Goal: Answer question/provide support

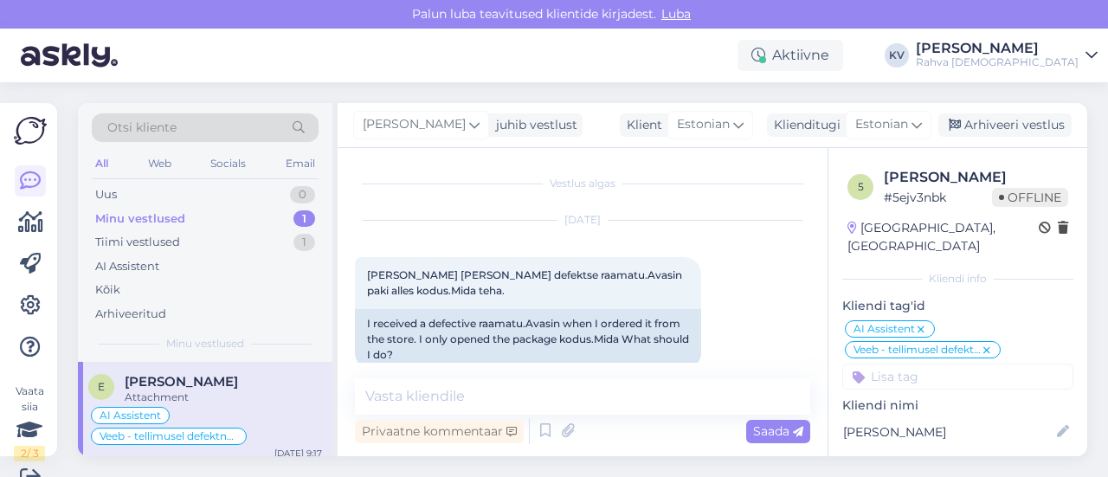
scroll to position [1059, 0]
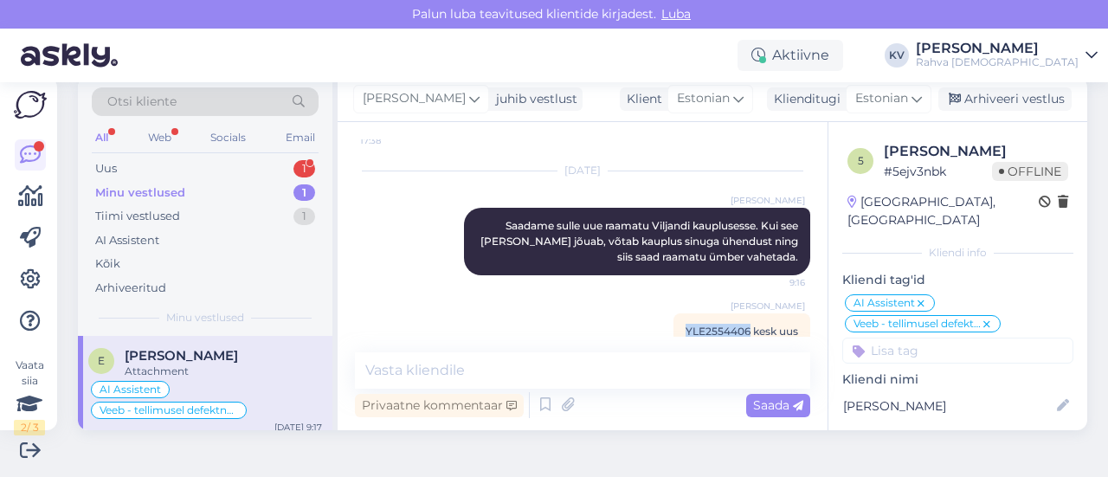
click at [211, 181] on div "Minu vestlused 1" at bounding box center [205, 193] width 227 height 24
click at [222, 164] on div "Uus 1" at bounding box center [205, 169] width 227 height 24
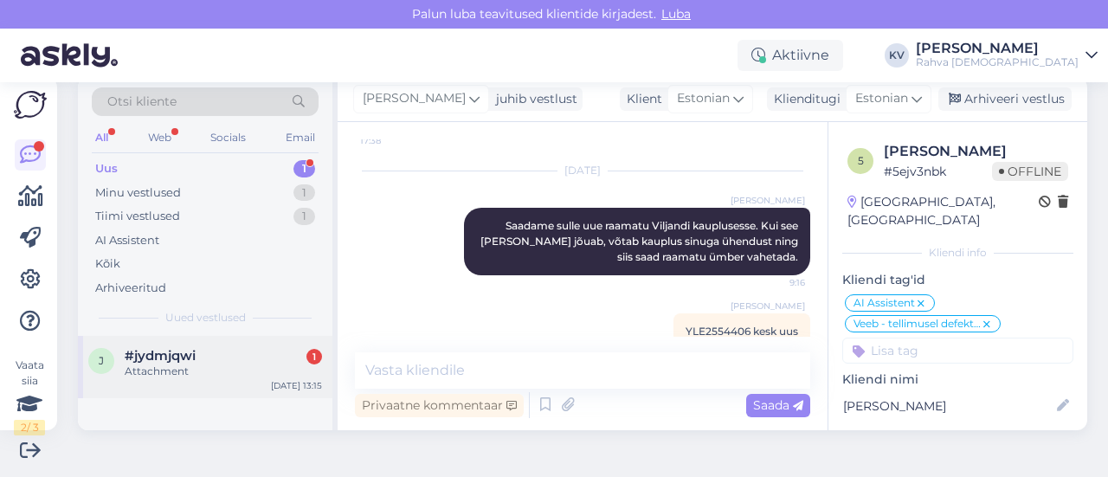
click at [222, 366] on div "Attachment" at bounding box center [223, 372] width 197 height 16
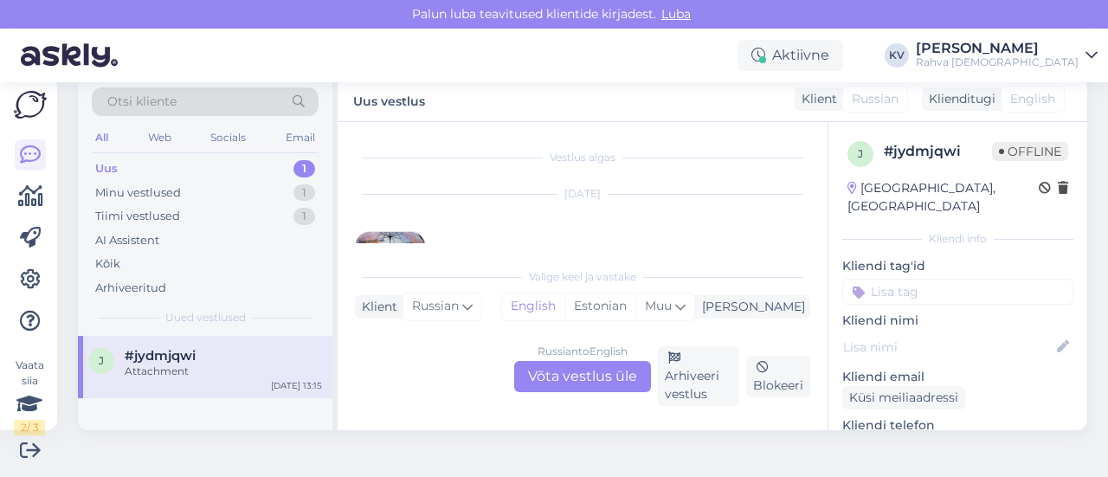
scroll to position [76, 0]
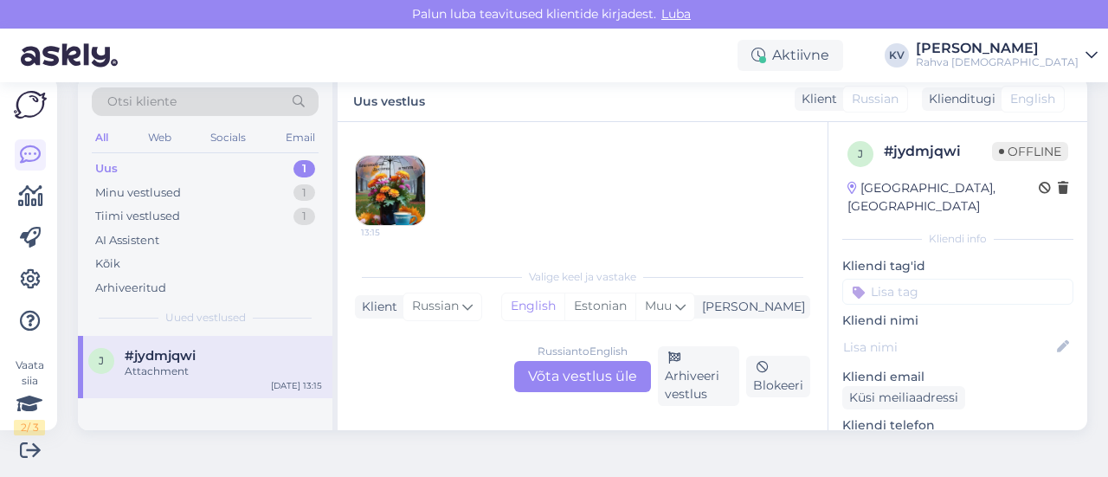
click at [381, 188] on img at bounding box center [390, 190] width 69 height 69
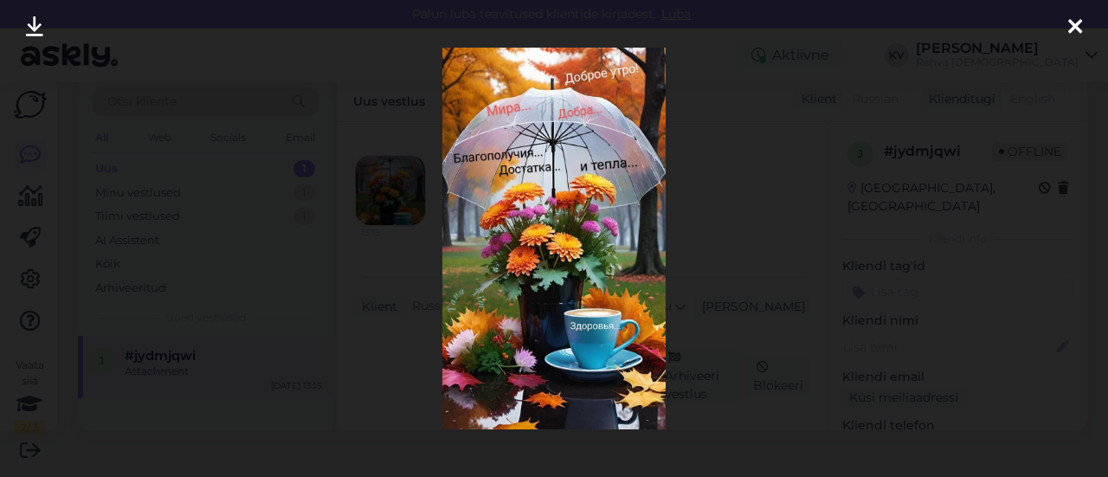
click at [1067, 27] on div at bounding box center [1075, 27] width 35 height 55
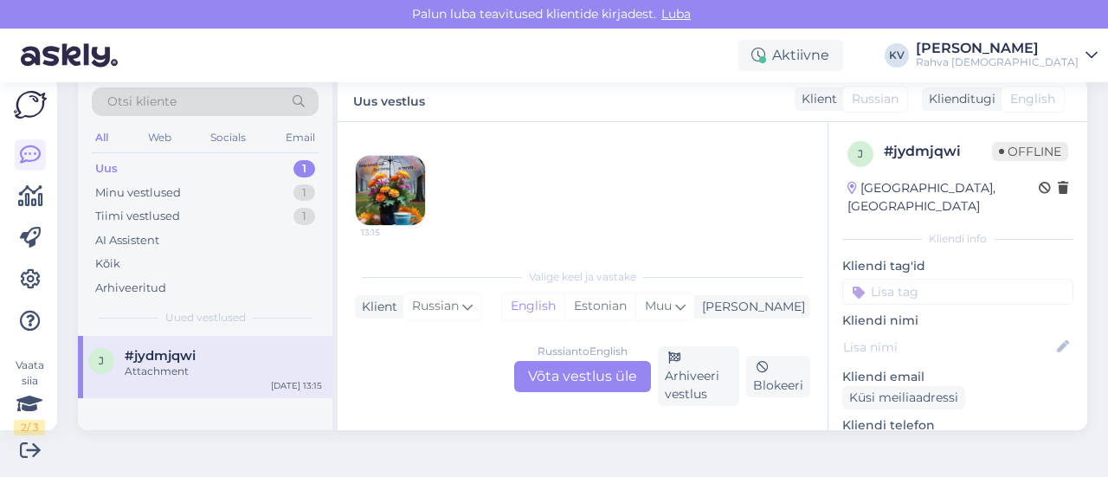
scroll to position [0, 0]
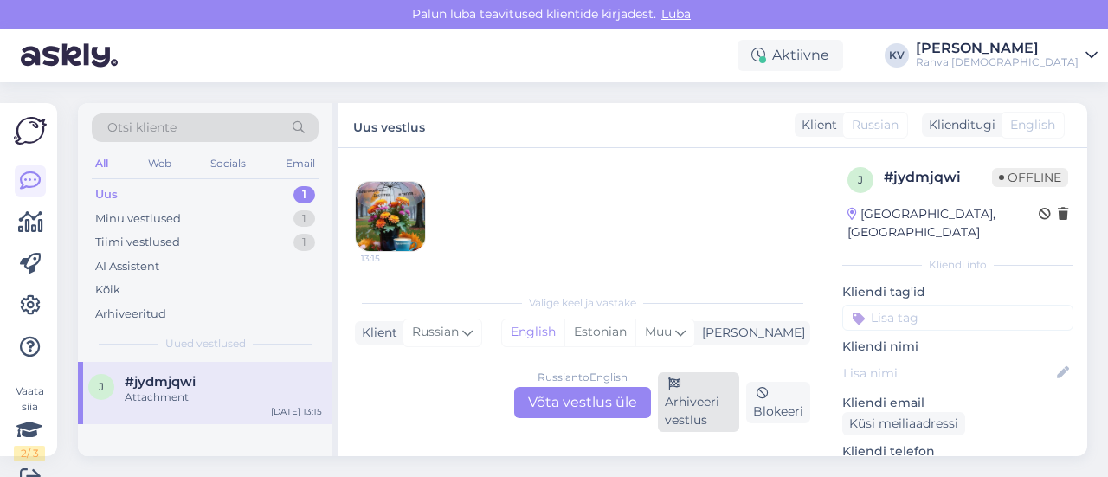
click at [663, 410] on div "Arhiveeri vestlus" at bounding box center [698, 402] width 81 height 60
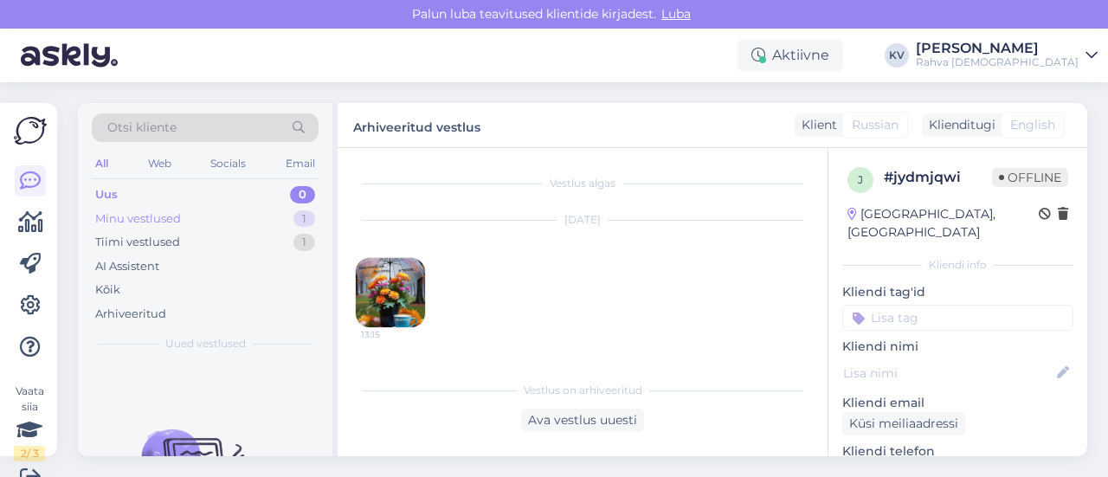
click at [203, 218] on div "Minu vestlused 1" at bounding box center [205, 219] width 227 height 24
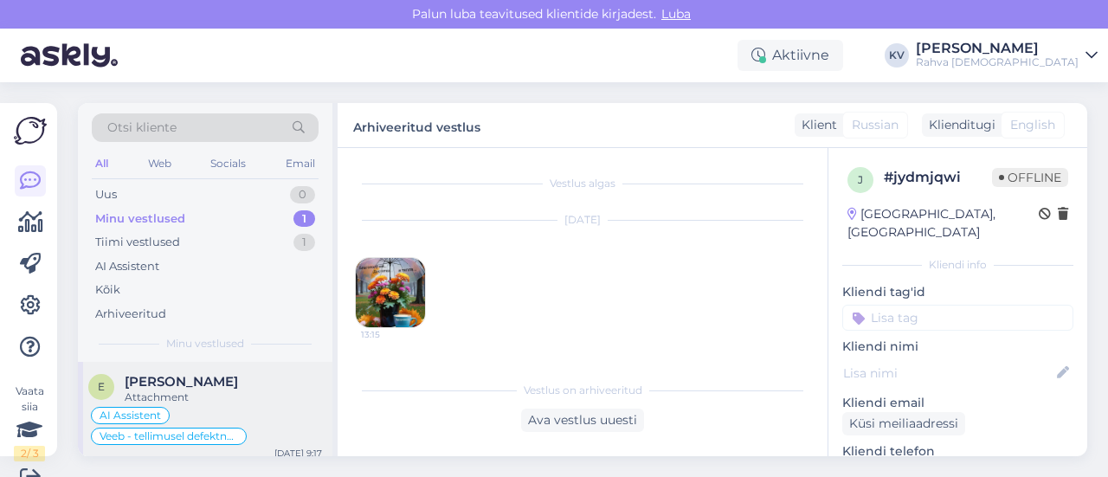
click at [173, 379] on span "[PERSON_NAME]" at bounding box center [181, 382] width 113 height 16
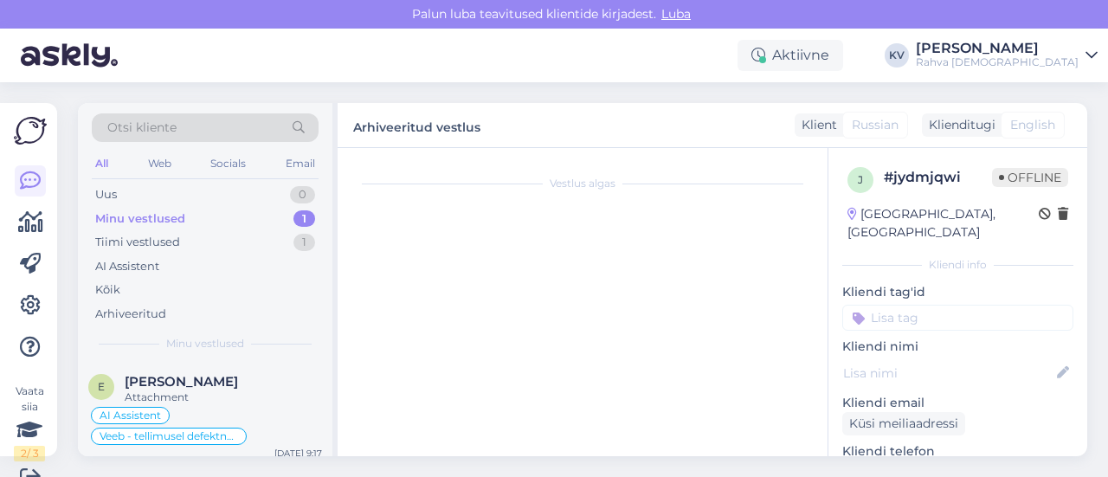
scroll to position [26, 0]
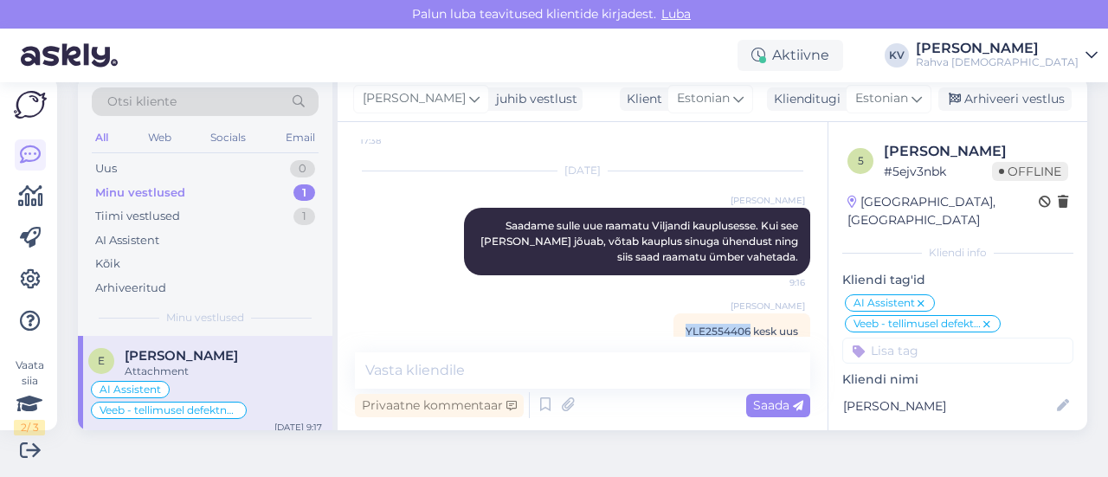
drag, startPoint x: 720, startPoint y: 298, endPoint x: 657, endPoint y: 297, distance: 63.2
click at [674, 313] on div "[PERSON_NAME] YLE2554406 kesk uus Privaatne kommentaar | 9:17" at bounding box center [742, 331] width 137 height 36
copy span "YLE2554406"
click at [164, 164] on div "Uus 1" at bounding box center [205, 169] width 227 height 24
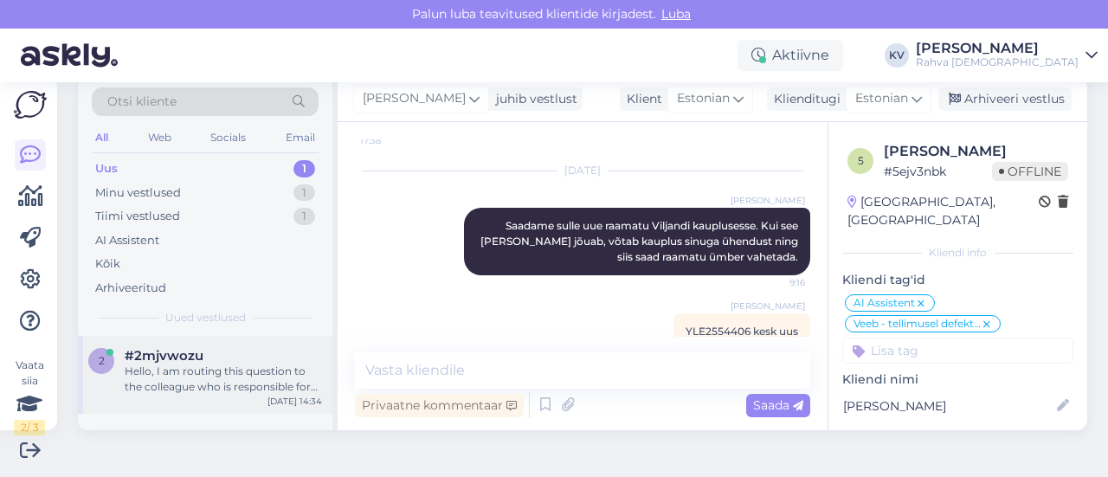
click at [220, 394] on div "2 #2mjvwozu Hello, I am routing this question to the colleague who is responsib…" at bounding box center [205, 375] width 255 height 78
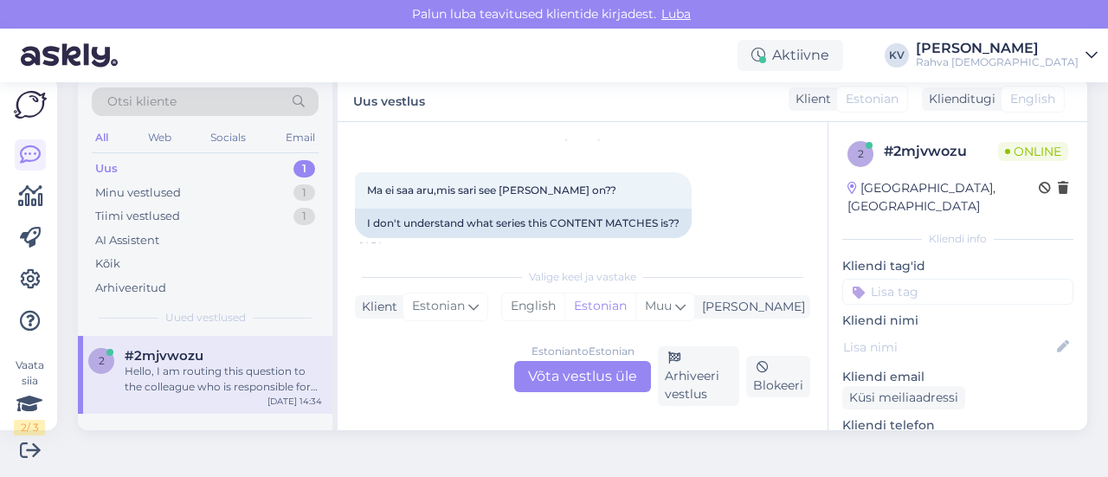
scroll to position [87, 0]
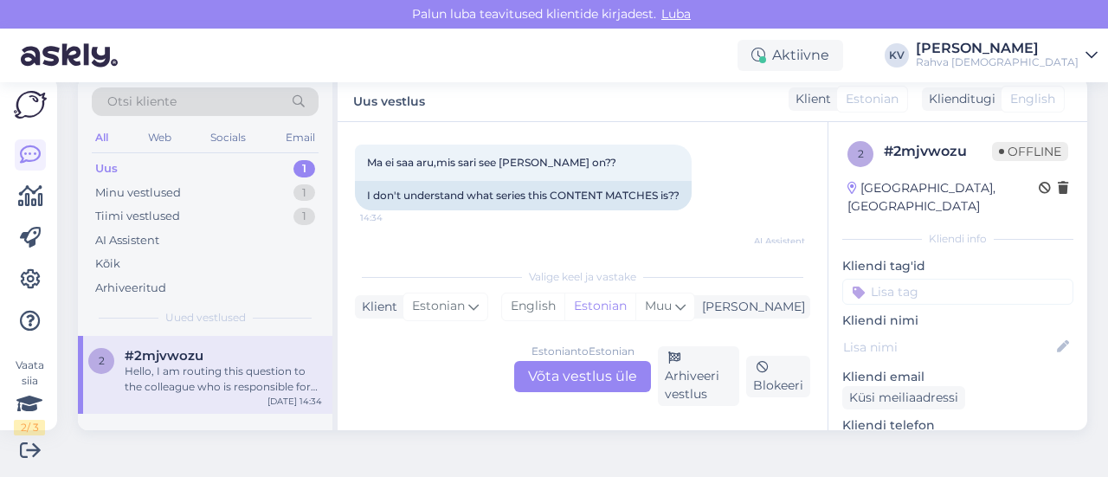
click at [573, 385] on div "Estonian to Estonian Võta vestlus üle" at bounding box center [582, 376] width 137 height 31
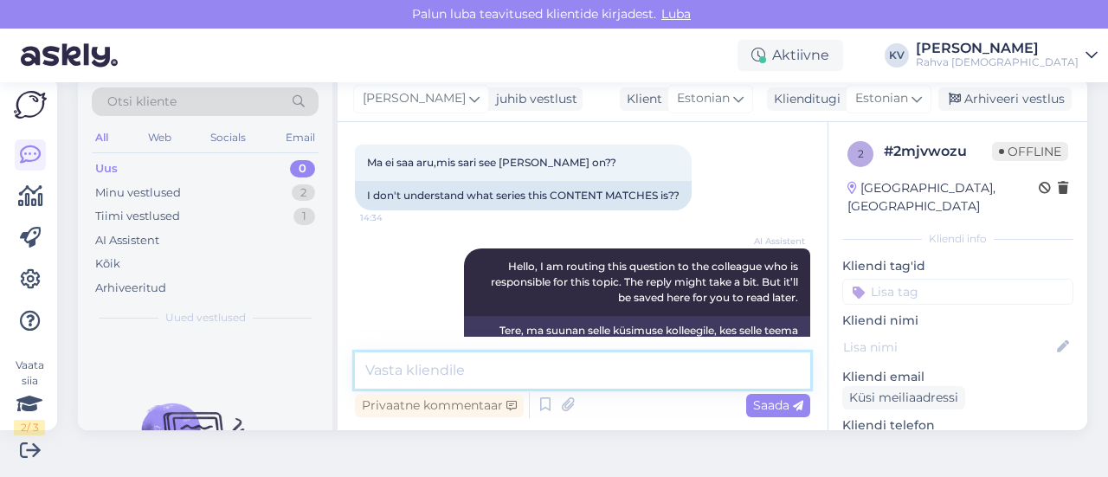
click at [480, 373] on textarea at bounding box center [582, 370] width 455 height 36
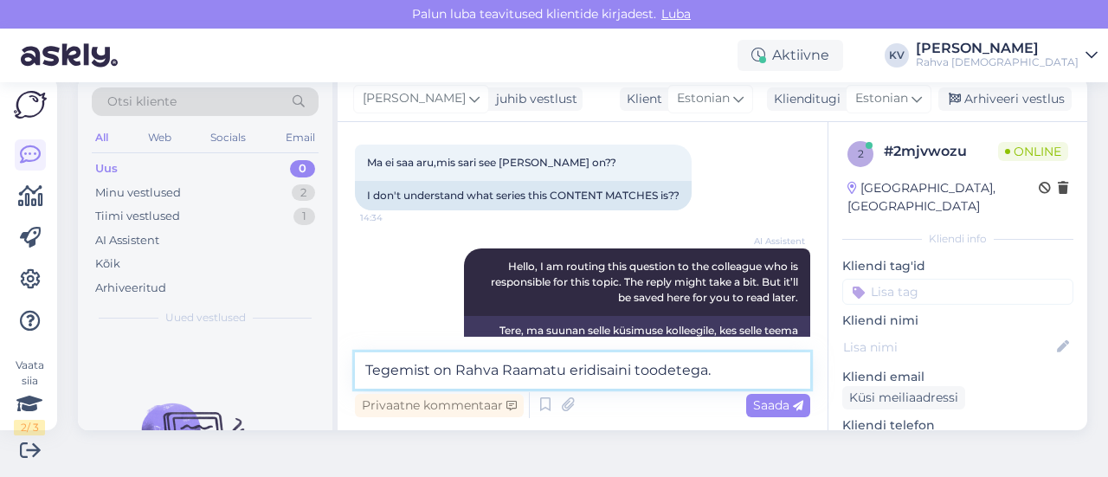
type textarea "Tegemist on Rahva Raamatu eridisaini toodetega."
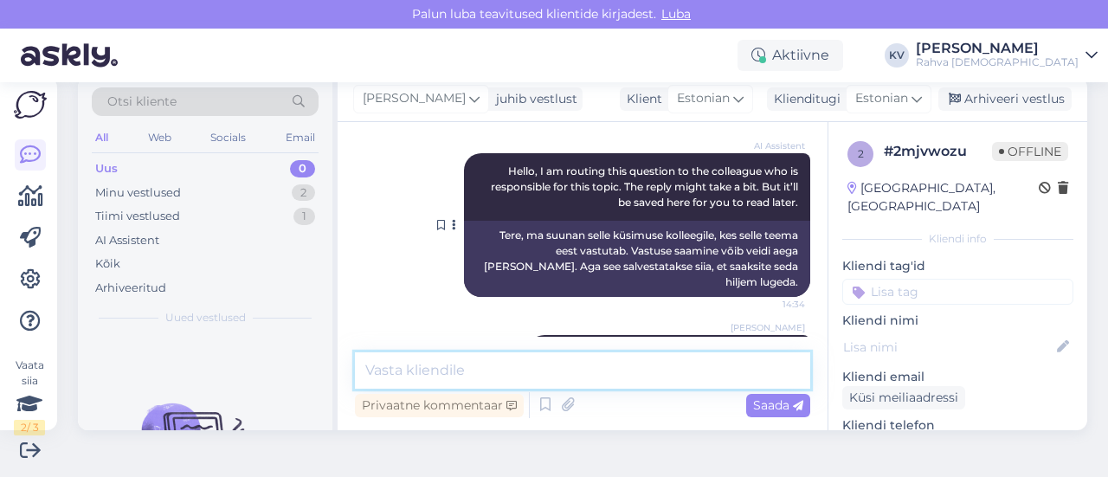
scroll to position [219, 0]
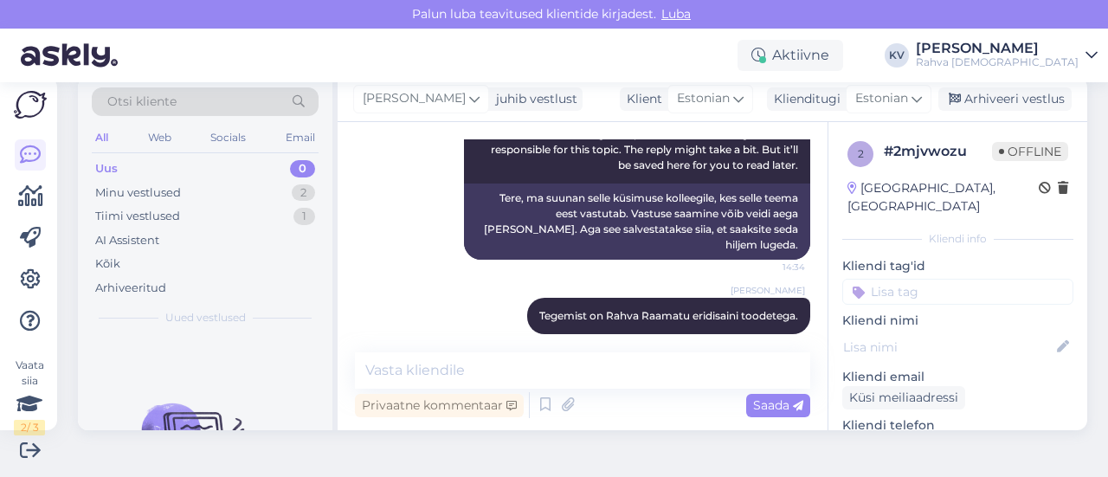
click at [890, 279] on input at bounding box center [957, 292] width 231 height 26
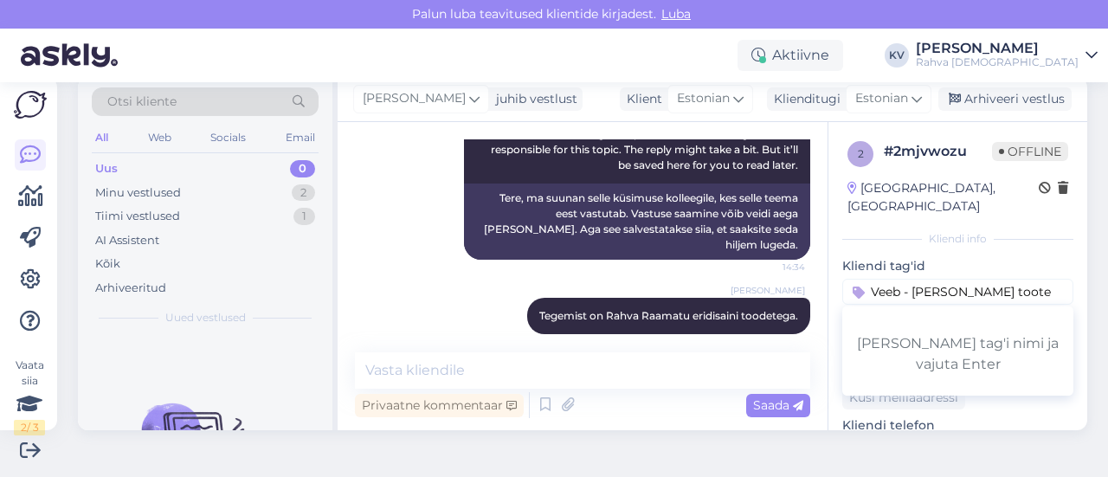
type input "Veeb - [PERSON_NAME] tooted"
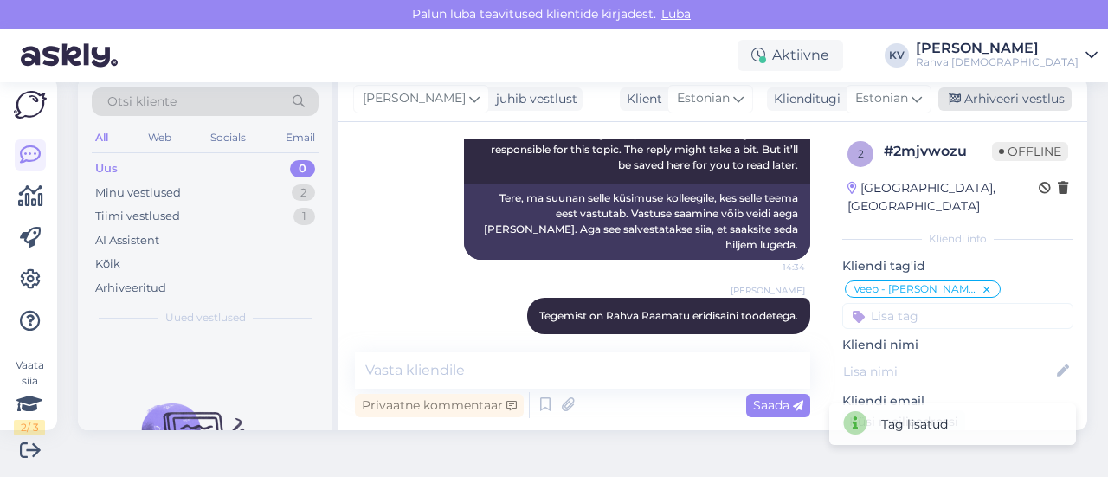
click at [985, 99] on div "Arhiveeri vestlus" at bounding box center [1004, 98] width 133 height 23
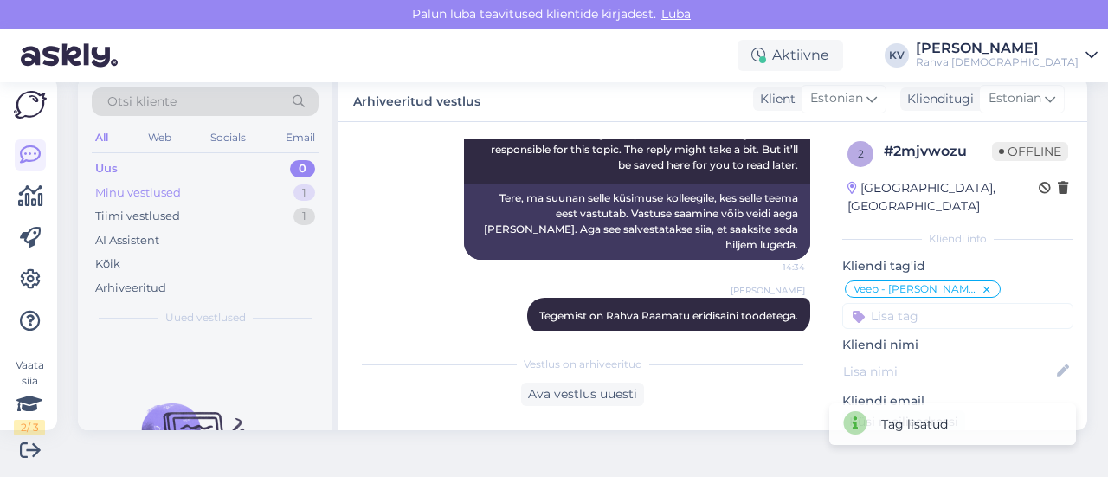
click at [188, 193] on div "Minu vestlused 1" at bounding box center [205, 193] width 227 height 24
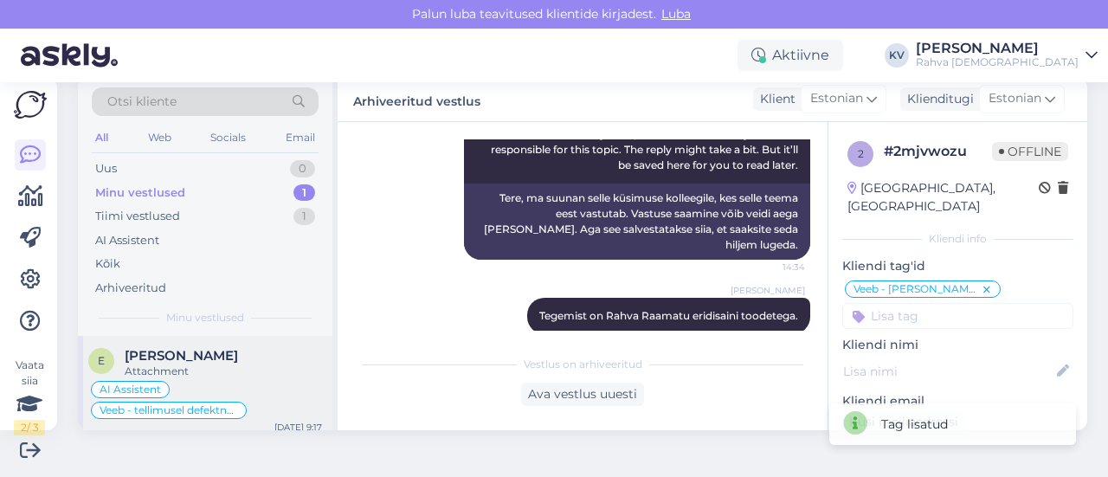
click at [196, 349] on div "[PERSON_NAME]" at bounding box center [223, 356] width 197 height 16
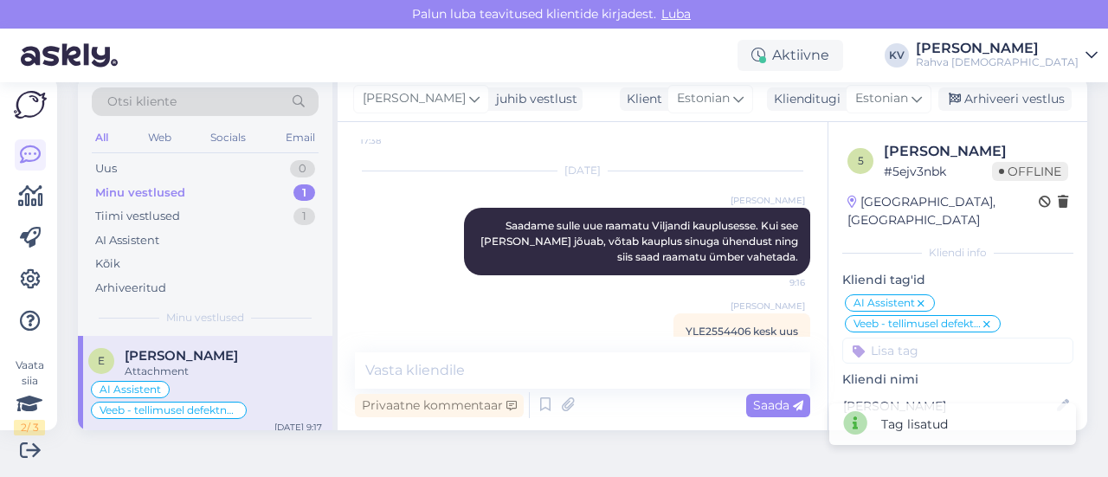
click at [686, 325] on span "YLE2554406 kesk uus" at bounding box center [742, 331] width 113 height 13
copy span "YLE2554406"
click at [453, 405] on div "Privaatne kommentaar" at bounding box center [439, 405] width 169 height 23
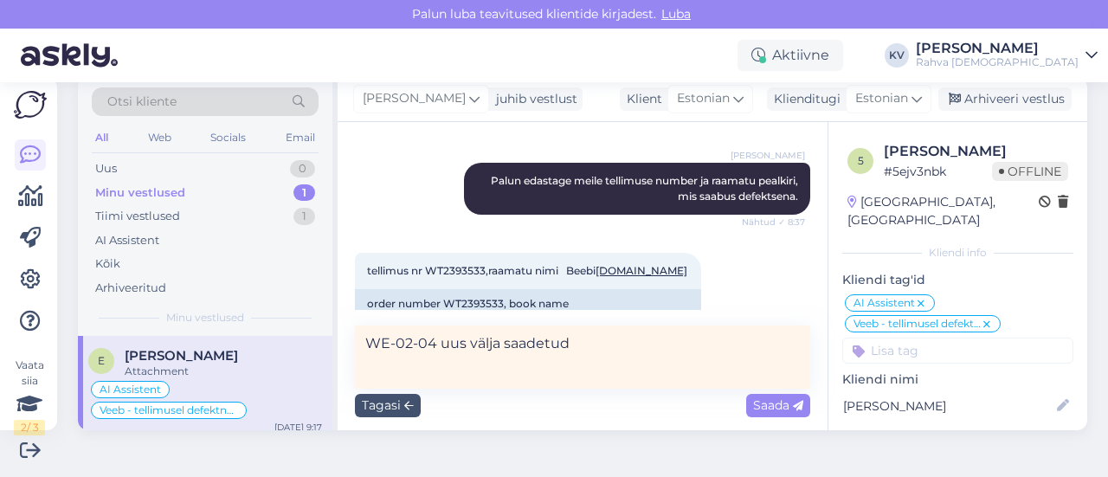
scroll to position [713, 0]
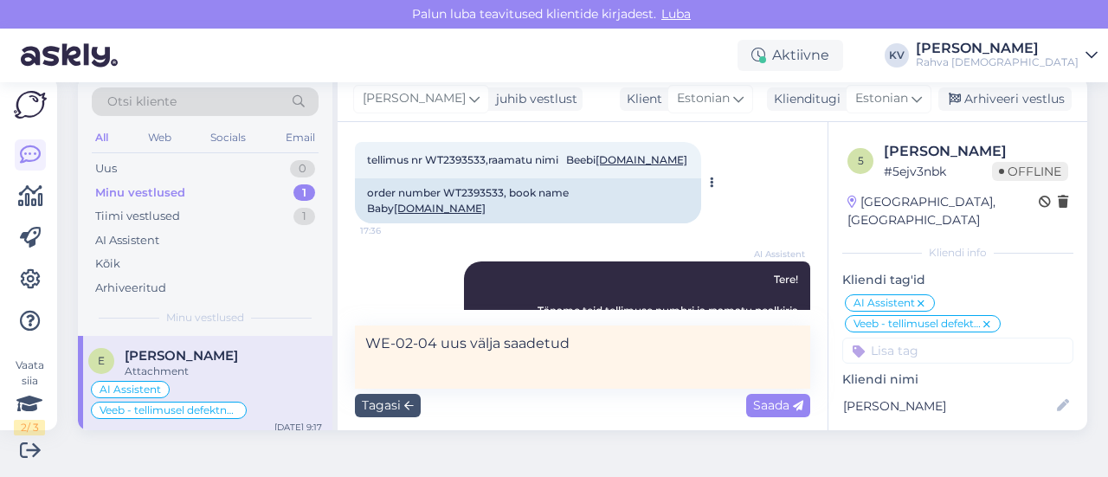
type textarea "WE-02-04 uus välja saadetud"
click at [463, 157] on span "tellimus nr WT2393533,raamatu nimi Beebi [DOMAIN_NAME]" at bounding box center [527, 159] width 320 height 13
copy span "WT2393533"
click at [757, 410] on span "Saada" at bounding box center [778, 405] width 50 height 16
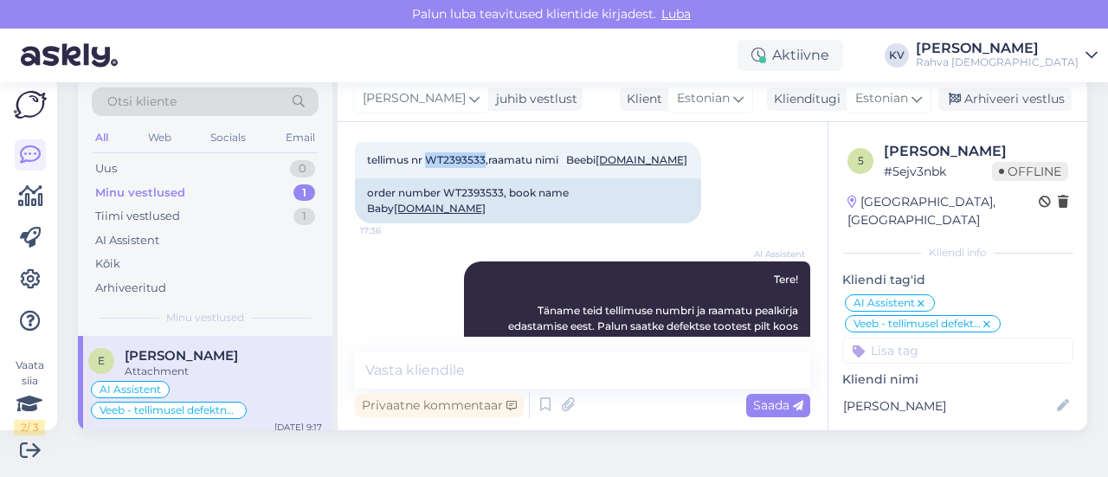
scroll to position [1133, 0]
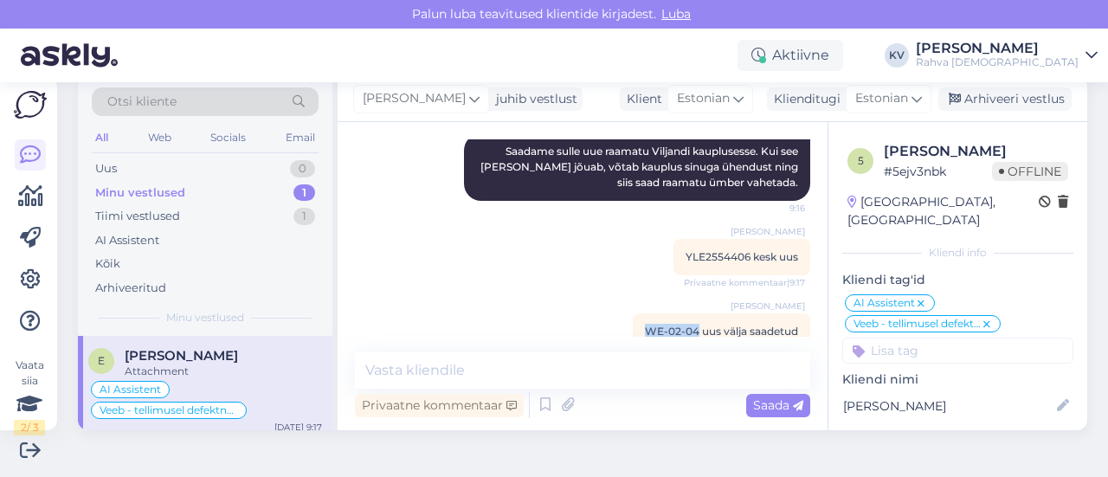
drag, startPoint x: 670, startPoint y: 300, endPoint x: 615, endPoint y: 300, distance: 55.4
click at [633, 313] on div "[PERSON_NAME] WE-02-04 uus välja saadetud Privaatne kommentaar | 14:46" at bounding box center [721, 331] width 177 height 36
copy span "WE-02-04"
click at [999, 97] on div "Arhiveeri vestlus" at bounding box center [1004, 98] width 133 height 23
